Goal: Information Seeking & Learning: Understand process/instructions

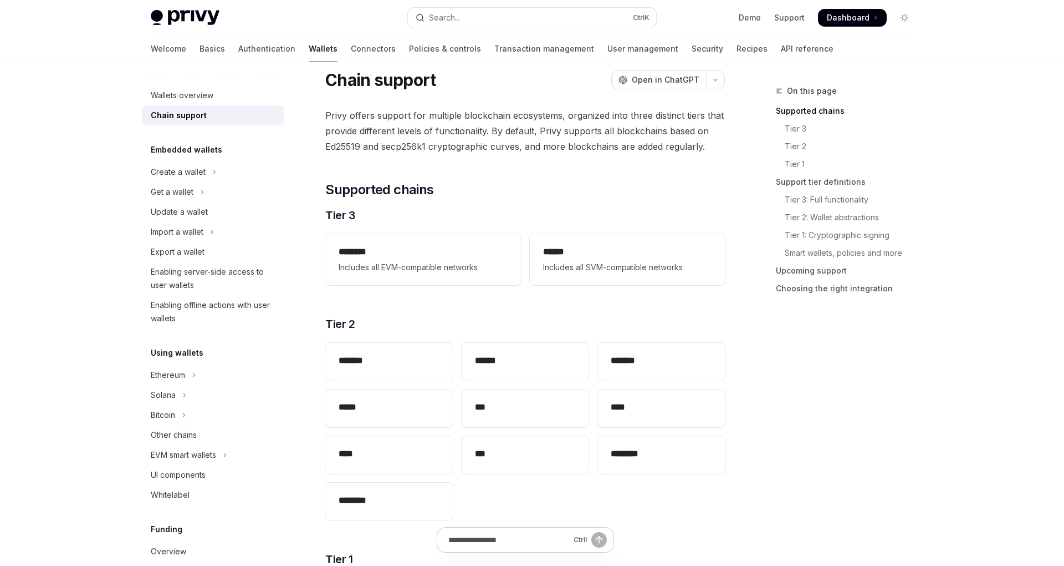
scroll to position [26, 0]
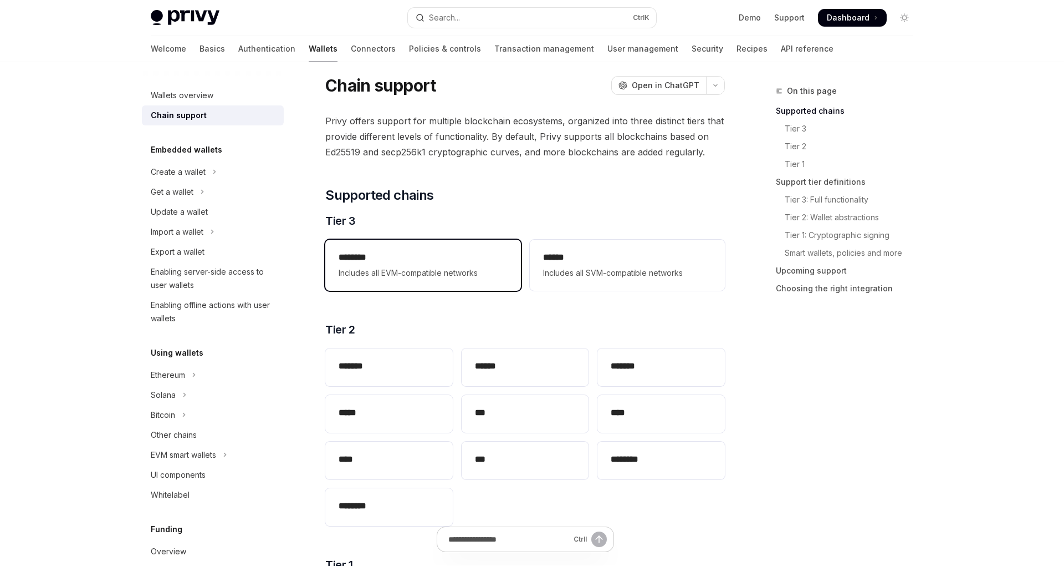
click at [457, 262] on h2 "********" at bounding box center [423, 257] width 169 height 13
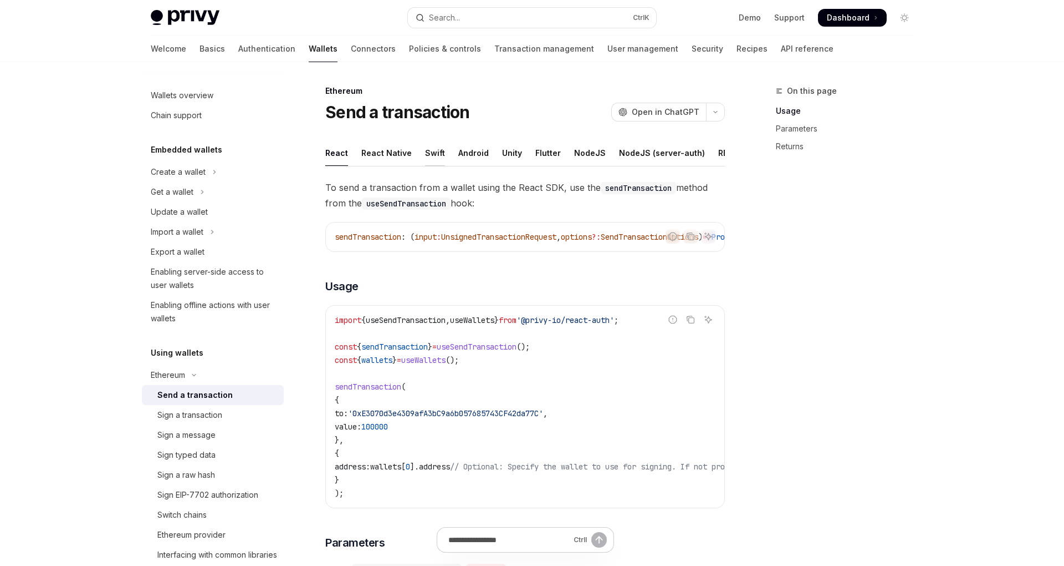
click at [431, 156] on div "Swift" at bounding box center [435, 153] width 20 height 26
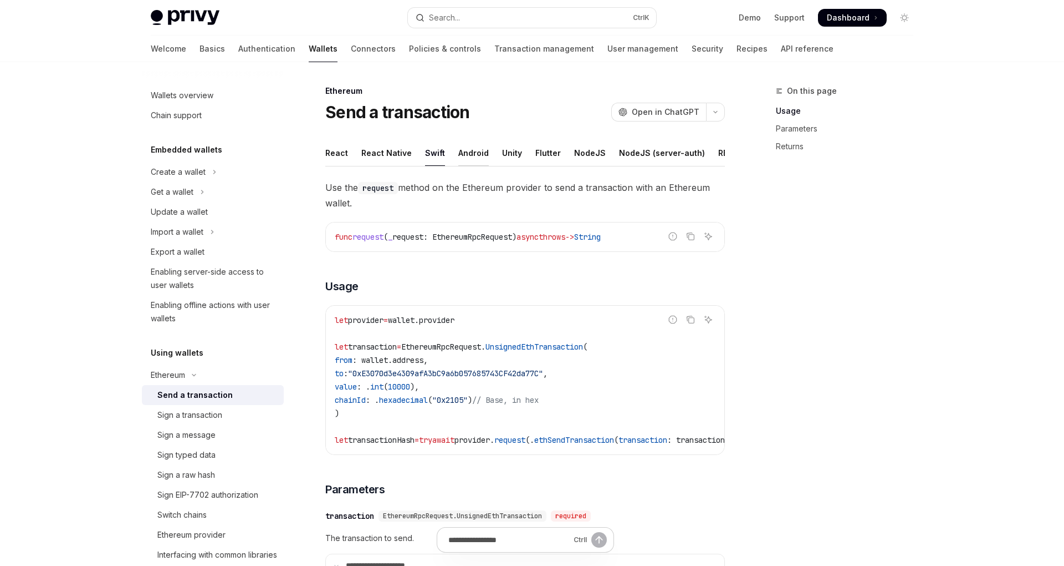
click at [474, 157] on div "Android" at bounding box center [474, 153] width 30 height 26
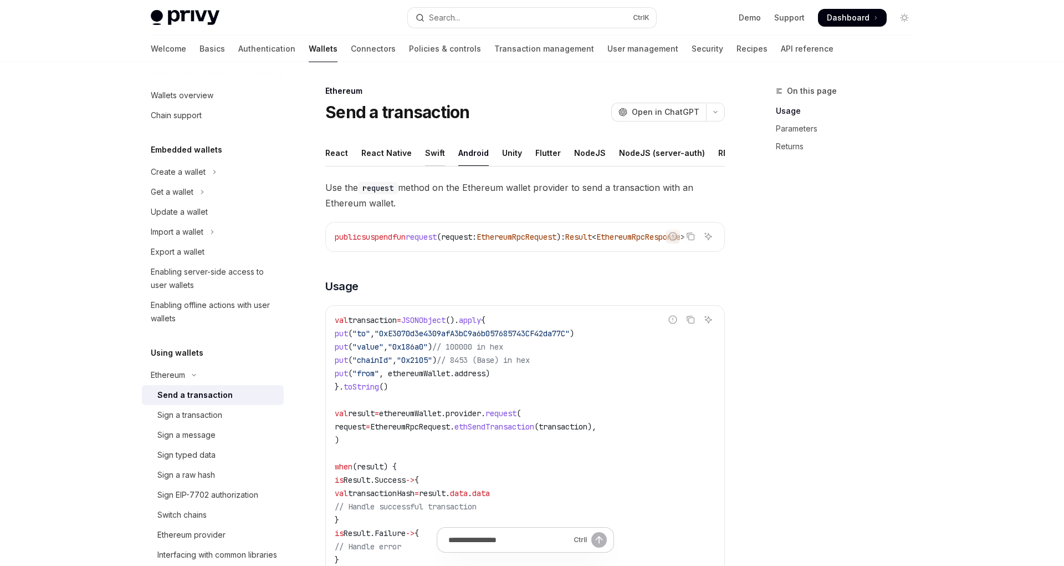
click at [429, 156] on div "Swift" at bounding box center [435, 153] width 20 height 26
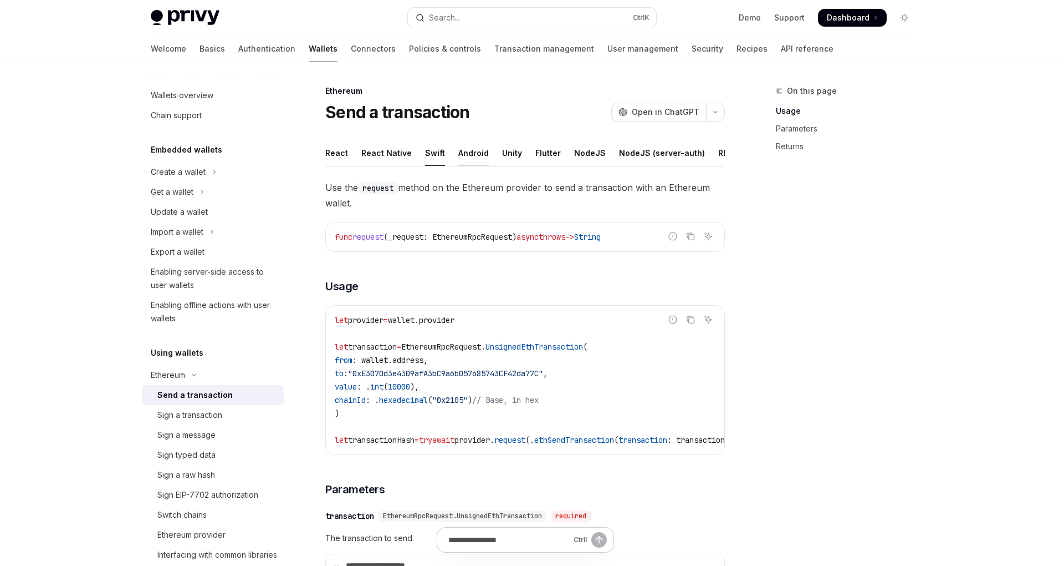
click at [471, 156] on div "Android" at bounding box center [474, 153] width 30 height 26
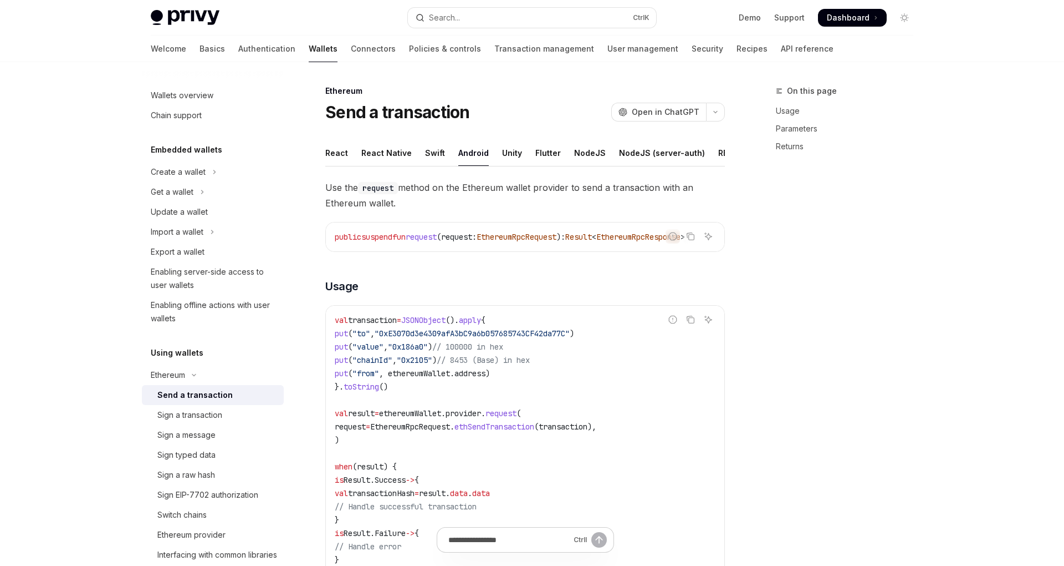
type textarea "*"
